Goal: Navigation & Orientation: Find specific page/section

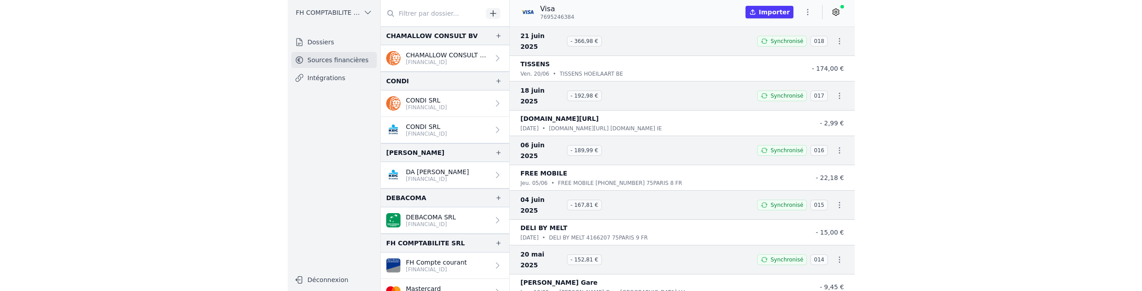
scroll to position [270, 0]
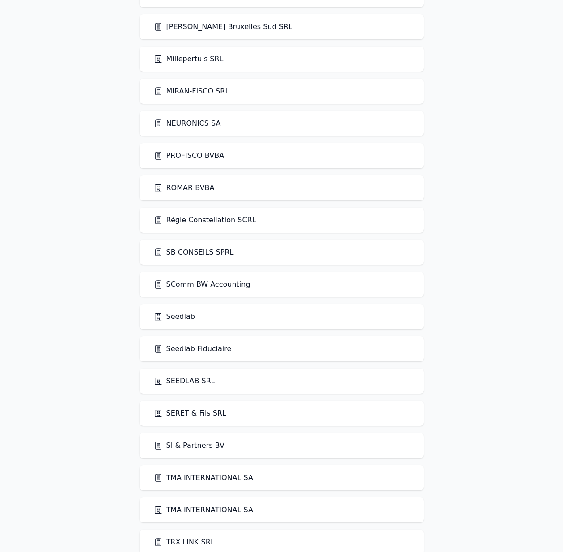
scroll to position [1848, 0]
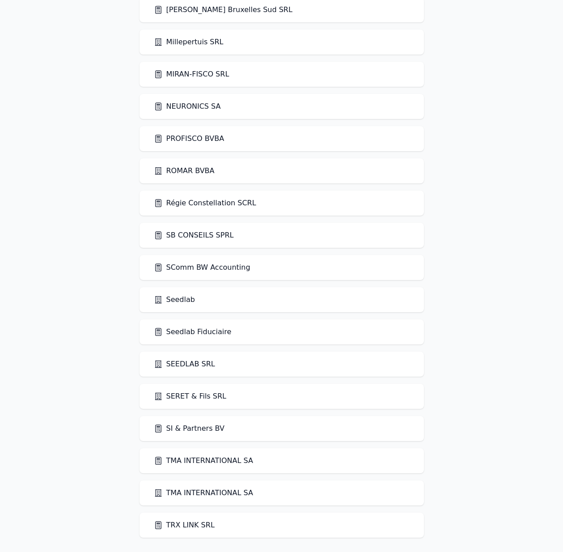
click at [202, 333] on link "Seedlab Fiduciaire" at bounding box center [193, 332] width 78 height 11
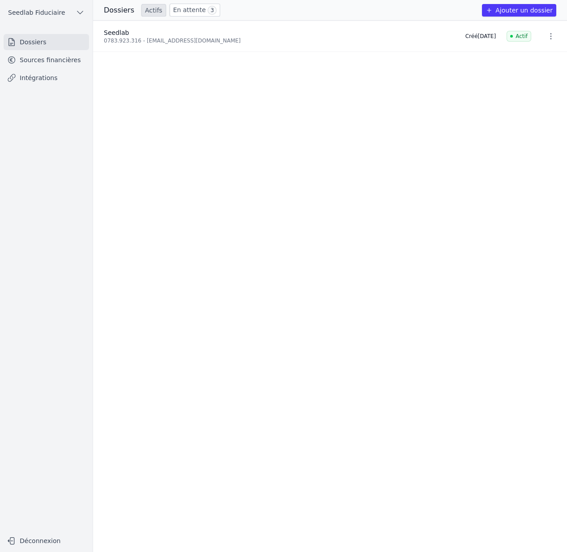
click at [35, 59] on link "Sources financières" at bounding box center [46, 60] width 85 height 16
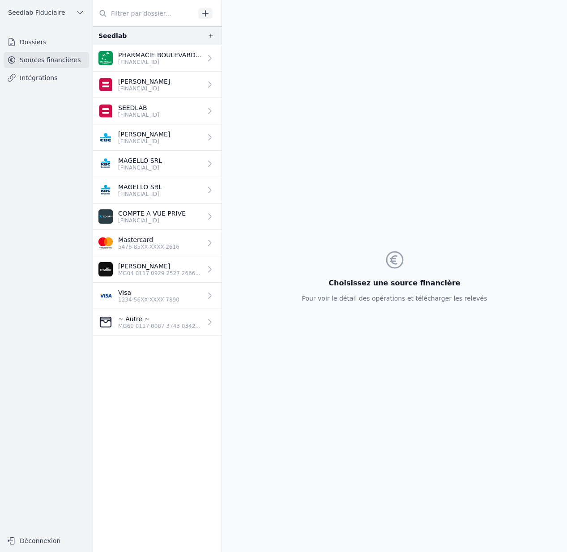
click at [168, 56] on p "PHARMACIE BOULEVARD SPRL" at bounding box center [160, 55] width 84 height 9
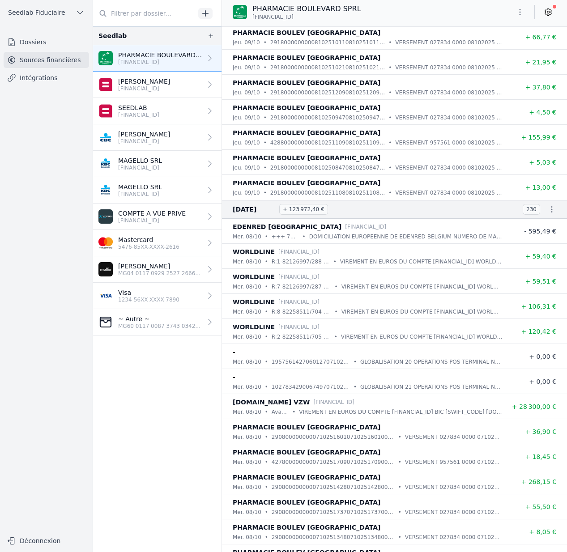
scroll to position [3792, 0]
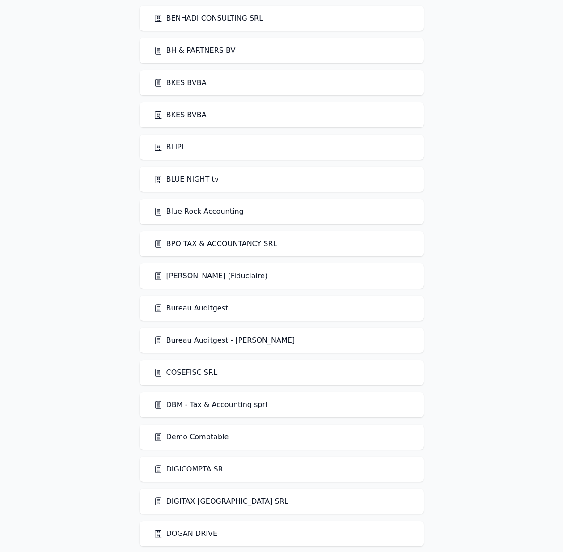
scroll to position [873, 0]
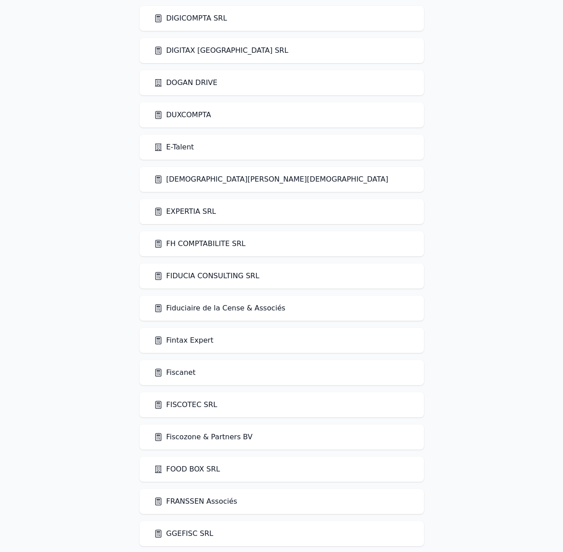
click at [219, 277] on link "FIDUCIA CONSULTING SRL" at bounding box center [207, 276] width 106 height 11
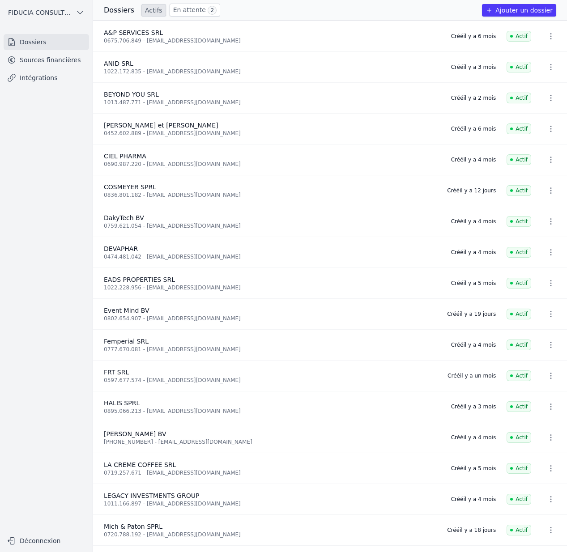
click at [61, 64] on link "Sources financières" at bounding box center [46, 60] width 85 height 16
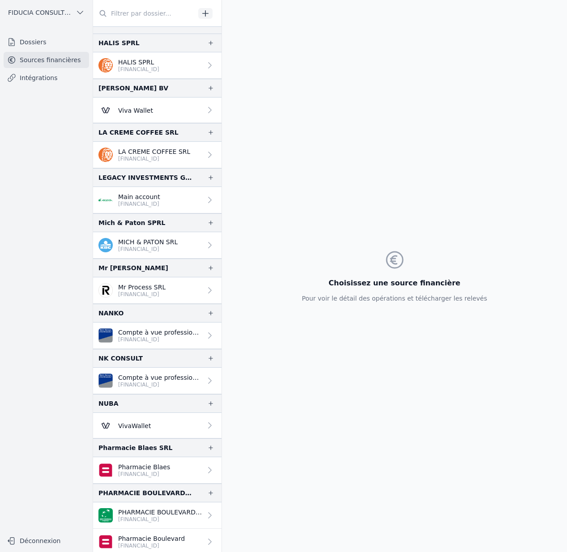
scroll to position [751, 0]
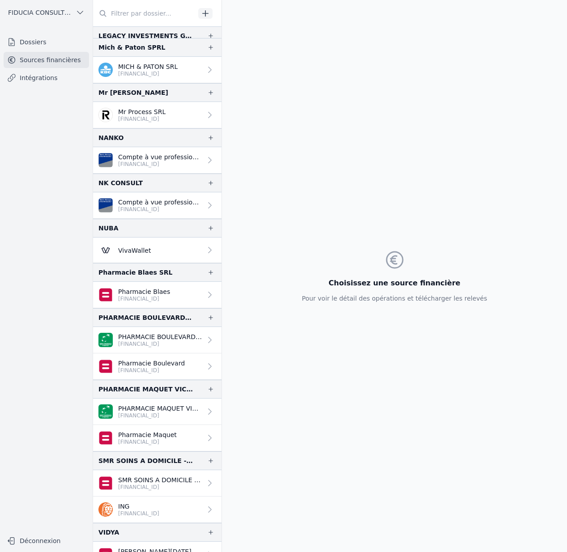
click at [166, 345] on p "[FINANCIAL_ID]" at bounding box center [160, 344] width 84 height 7
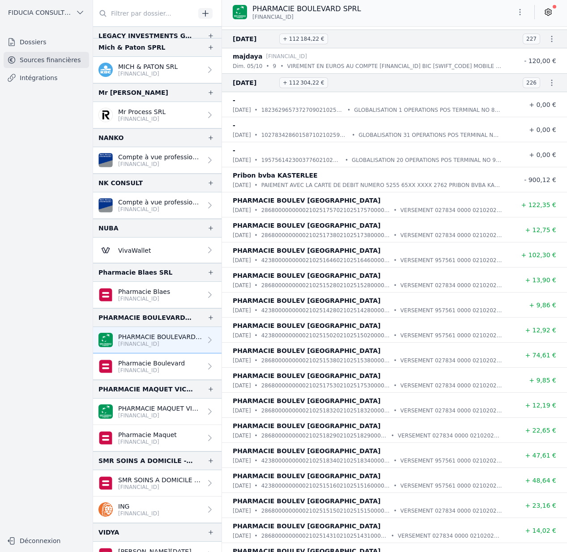
scroll to position [8670, 0]
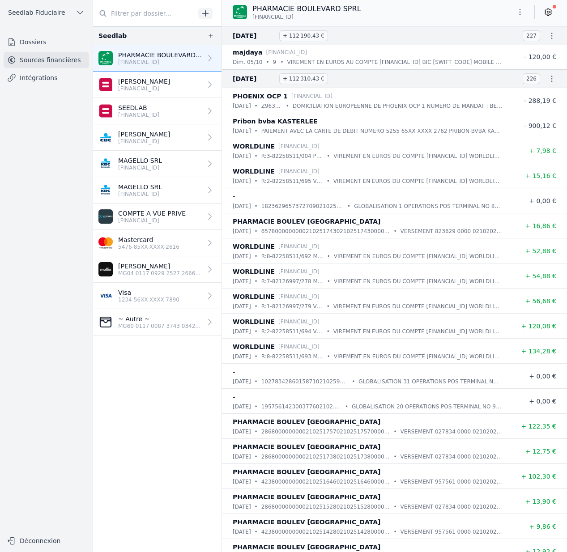
scroll to position [8742, 0]
